Goal: Task Accomplishment & Management: Use online tool/utility

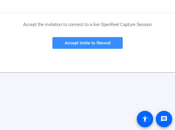
scroll to position [90, 0]
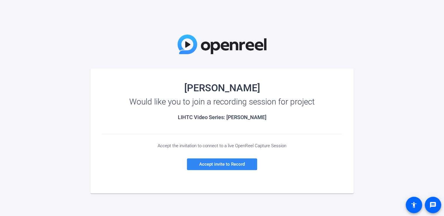
click at [175, 130] on span "Accept invite to Record" at bounding box center [222, 163] width 46 height 5
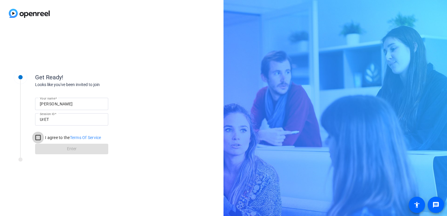
click at [37, 130] on input "I agree to the Terms Of Service" at bounding box center [38, 138] width 12 height 12
checkbox input "true"
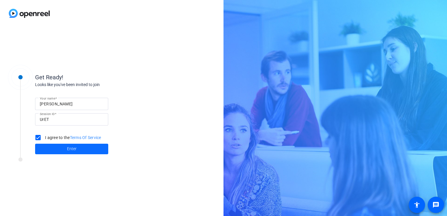
click at [44, 130] on span at bounding box center [71, 149] width 73 height 14
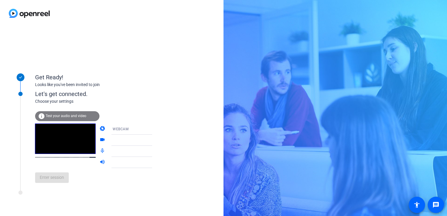
click at [60, 117] on span "Test your audio and video" at bounding box center [66, 116] width 41 height 4
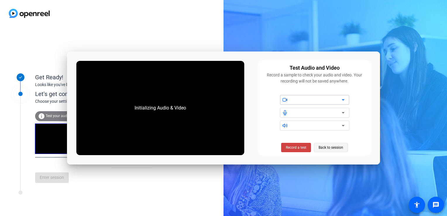
click at [175, 130] on span "Back to session" at bounding box center [331, 147] width 25 height 11
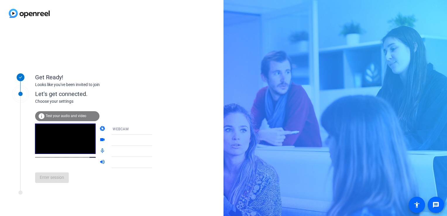
click at [120, 130] on div at bounding box center [135, 140] width 44 height 7
click at [154, 130] on icon at bounding box center [157, 140] width 7 height 7
click at [57, 130] on span "Enter session" at bounding box center [52, 177] width 24 height 6
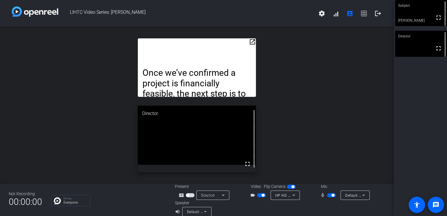
click at [175, 40] on mat-icon "open_in_new" at bounding box center [252, 41] width 7 height 7
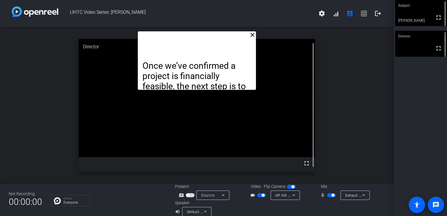
click at [175, 39] on div "Once we’ve confirmed a project is financially feasible, the next step is to map…" at bounding box center [197, 60] width 118 height 58
click at [175, 37] on mat-icon "close" at bounding box center [252, 34] width 7 height 7
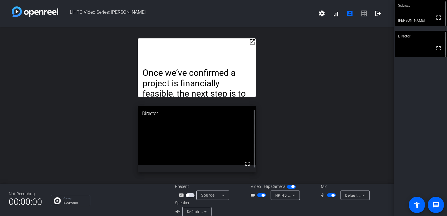
click at [175, 45] on mat-icon "open_in_new" at bounding box center [252, 41] width 7 height 7
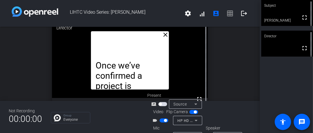
click at [110, 130] on html "Accessibility Screen-Reader Guide, Feedback, and Issue Reporting | New window L…" at bounding box center [156, 66] width 313 height 133
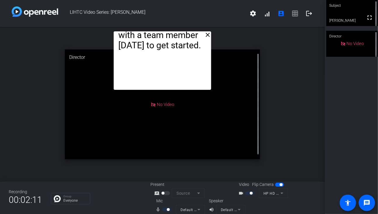
click at [0, 98] on html "Accessibility Screen-Reader Guide, Feedback, and Issue Reporting | New window L…" at bounding box center [189, 107] width 378 height 214
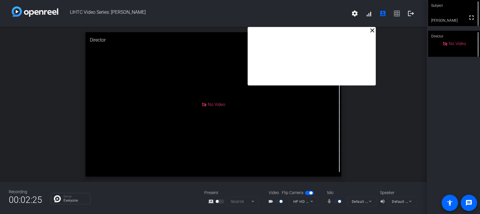
drag, startPoint x: 274, startPoint y: 52, endPoint x: 379, endPoint y: 43, distance: 105.4
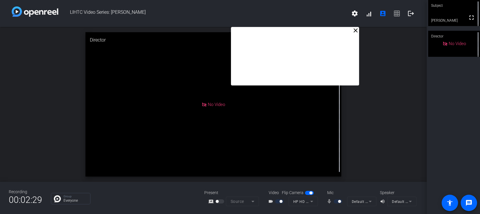
drag, startPoint x: 344, startPoint y: 45, endPoint x: 321, endPoint y: 42, distance: 23.9
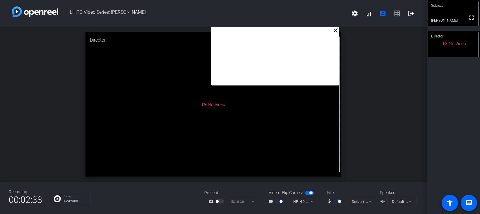
drag, startPoint x: 321, startPoint y: 42, endPoint x: 301, endPoint y: 39, distance: 19.7
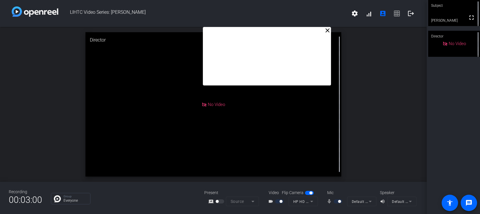
drag, startPoint x: 302, startPoint y: 40, endPoint x: 293, endPoint y: 39, distance: 9.1
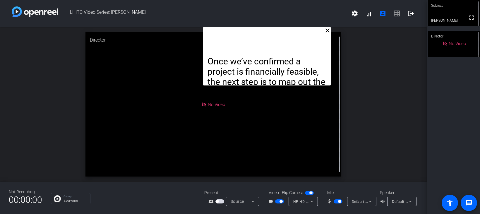
click at [175, 58] on p "Once we’ve confirmed a project is financially feasible, the next step is to map…" at bounding box center [266, 107] width 118 height 103
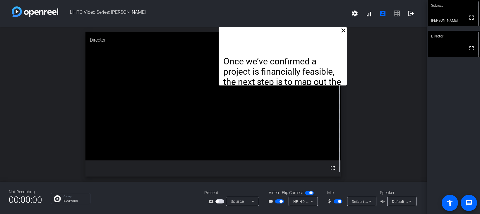
drag, startPoint x: 274, startPoint y: 35, endPoint x: 290, endPoint y: 34, distance: 15.8
click at [175, 34] on div "Once we’ve confirmed a project is financially feasible, the next step is to map…" at bounding box center [282, 56] width 128 height 58
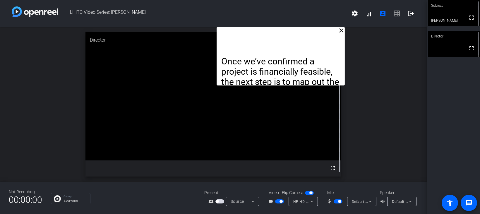
drag, startPoint x: 326, startPoint y: 59, endPoint x: 324, endPoint y: 55, distance: 4.8
click at [175, 55] on div "Once we’ve confirmed a project is financially feasible, the next step is to map…" at bounding box center [280, 56] width 128 height 58
click at [175, 29] on mat-icon "close" at bounding box center [341, 30] width 7 height 7
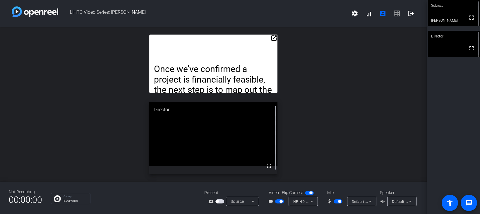
click at [175, 37] on mat-icon "open_in_new" at bounding box center [273, 38] width 7 height 7
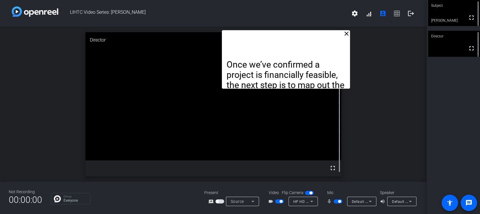
drag, startPoint x: 248, startPoint y: 39, endPoint x: 321, endPoint y: 38, distance: 72.5
click at [175, 38] on div "Once we’ve confirmed a project is financially feasible, the next step is to map…" at bounding box center [286, 59] width 128 height 58
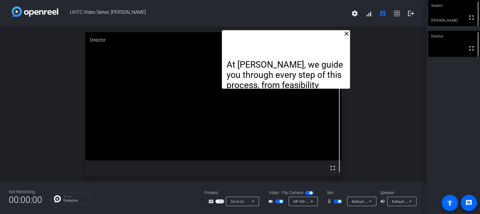
click at [175, 35] on mat-icon "close" at bounding box center [346, 33] width 7 height 7
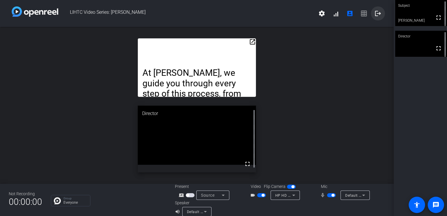
click at [175, 11] on mat-icon "logout" at bounding box center [377, 13] width 7 height 7
